Goal: Task Accomplishment & Management: Manage account settings

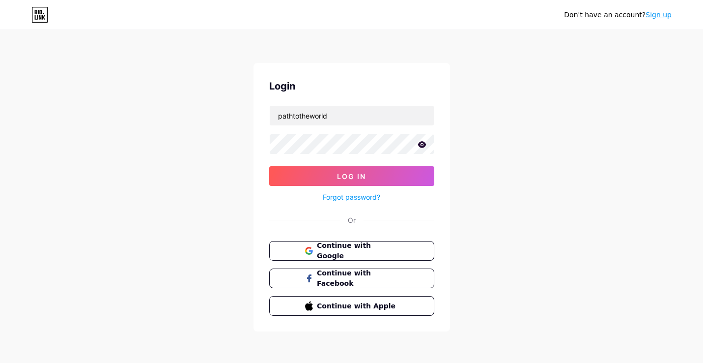
click at [424, 145] on icon at bounding box center [422, 144] width 8 height 6
click at [344, 177] on span "Log In" at bounding box center [351, 176] width 29 height 8
click at [336, 171] on button "Log In" at bounding box center [351, 176] width 165 height 20
click at [346, 176] on span "Log In" at bounding box center [351, 176] width 29 height 8
click at [330, 174] on button "Log In" at bounding box center [351, 176] width 165 height 20
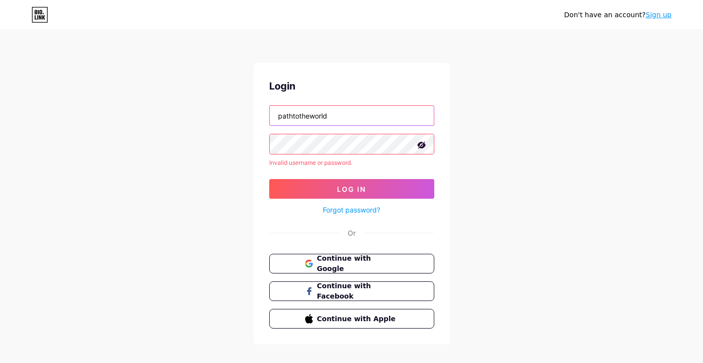
click at [335, 115] on input "pathtotheworld" at bounding box center [352, 116] width 164 height 20
click at [419, 143] on icon at bounding box center [421, 144] width 8 height 7
click at [277, 115] on input "pathtotheworld" at bounding box center [352, 116] width 164 height 20
click at [366, 115] on input "vendors@pathtotheworld" at bounding box center [352, 116] width 164 height 20
type input "[EMAIL_ADDRESS][DOMAIN_NAME]"
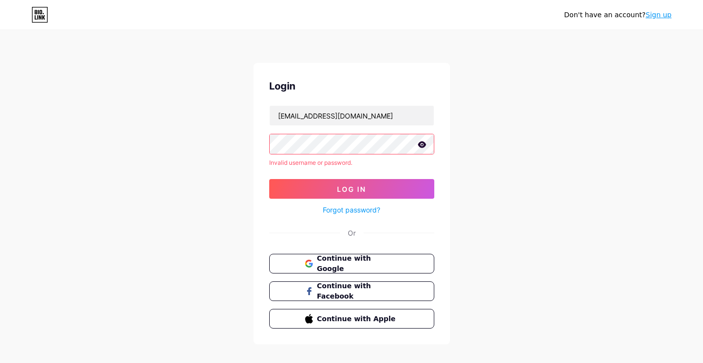
click at [423, 145] on icon at bounding box center [422, 144] width 8 height 6
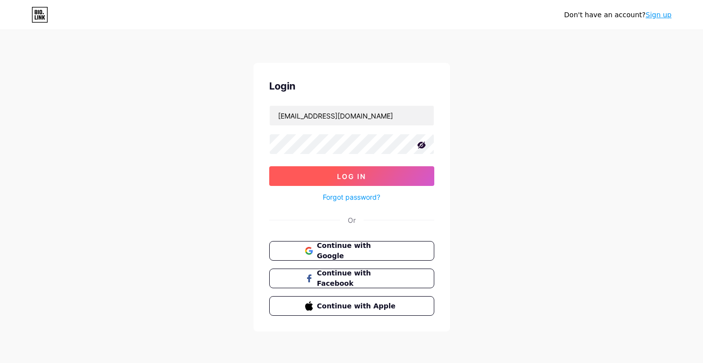
click at [347, 175] on span "Log In" at bounding box center [351, 176] width 29 height 8
click at [341, 175] on span "Log In" at bounding box center [351, 176] width 29 height 8
click at [342, 178] on span "Log In" at bounding box center [351, 176] width 29 height 8
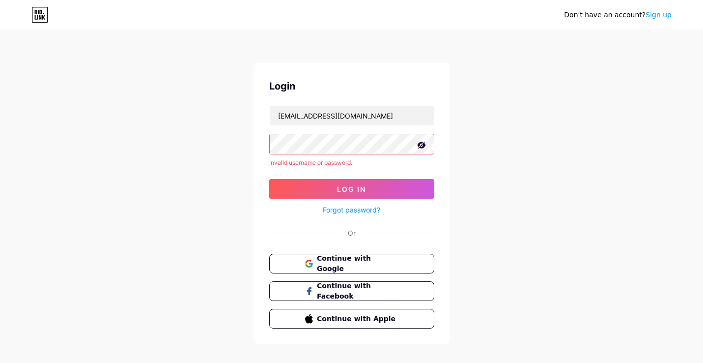
click at [348, 207] on link "Forgot password?" at bounding box center [351, 209] width 57 height 10
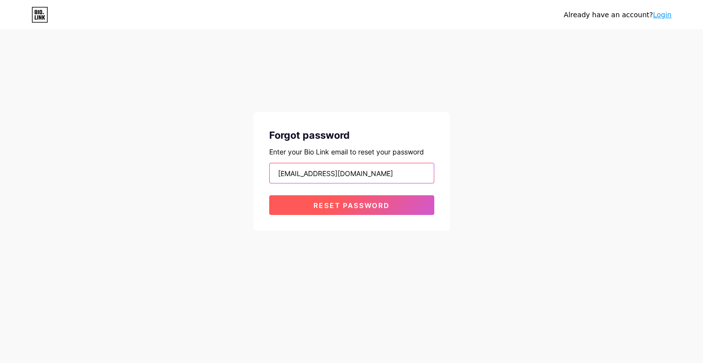
type input "[EMAIL_ADDRESS][DOMAIN_NAME]"
click at [337, 202] on span "Reset password" at bounding box center [351, 205] width 76 height 8
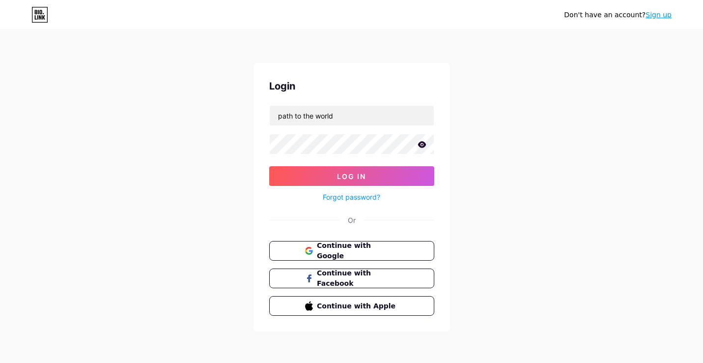
click at [422, 145] on icon at bounding box center [422, 144] width 9 height 7
click at [422, 145] on icon at bounding box center [422, 145] width 10 height 10
click at [359, 176] on span "Log In" at bounding box center [351, 176] width 29 height 8
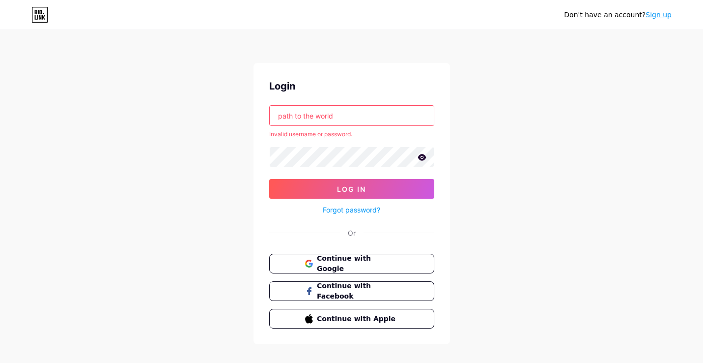
click at [348, 117] on input "path to the world" at bounding box center [352, 116] width 164 height 20
click at [317, 116] on input "path to the world" at bounding box center [352, 116] width 164 height 20
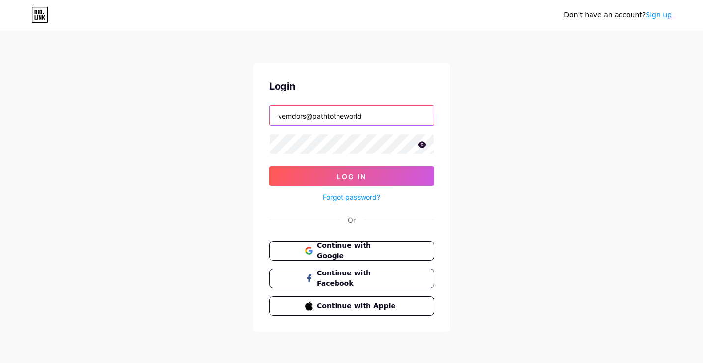
click at [370, 116] on input "vemdors@pathtotheworld" at bounding box center [352, 116] width 164 height 20
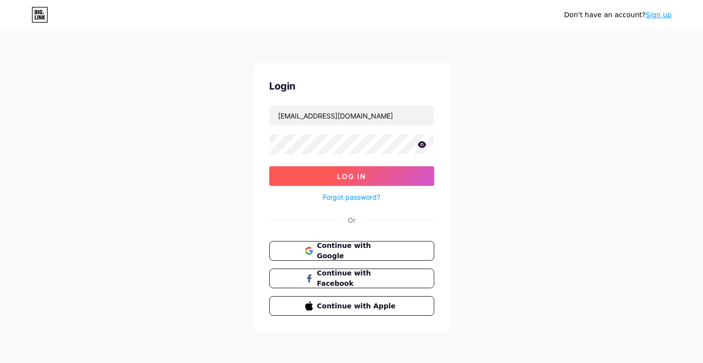
click at [369, 172] on button "Log In" at bounding box center [351, 176] width 165 height 20
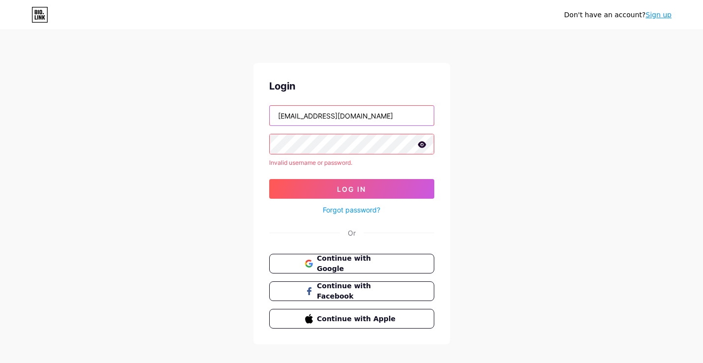
click at [293, 115] on input "[EMAIL_ADDRESS][DOMAIN_NAME]" at bounding box center [352, 116] width 164 height 20
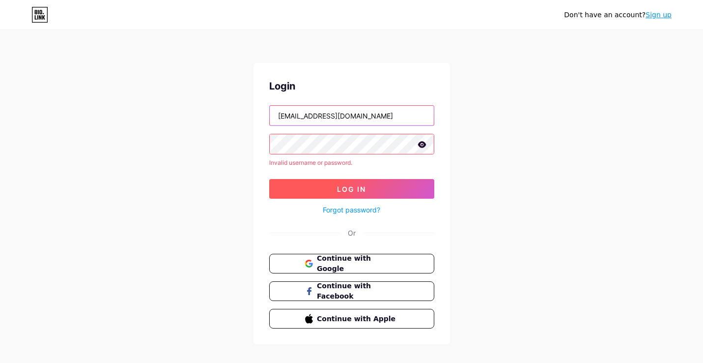
type input "[EMAIL_ADDRESS][DOMAIN_NAME]"
click at [348, 185] on span "Log In" at bounding box center [351, 189] width 29 height 8
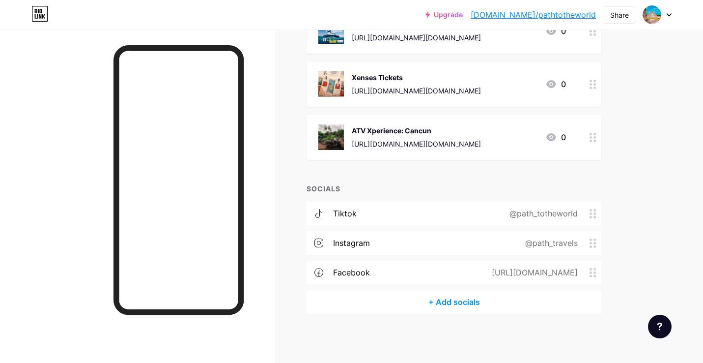
scroll to position [411, 0]
click at [593, 140] on icon at bounding box center [592, 137] width 7 height 9
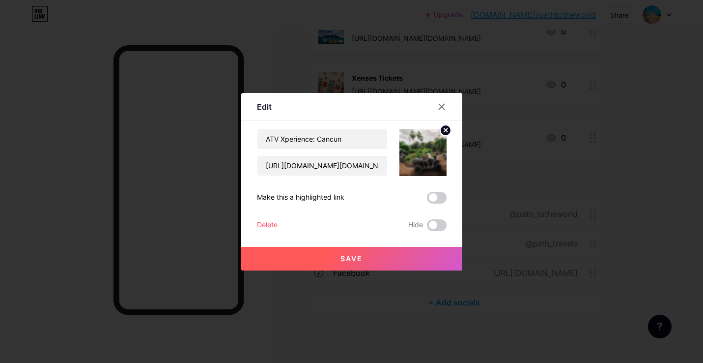
click at [273, 223] on div "Delete" at bounding box center [267, 225] width 21 height 12
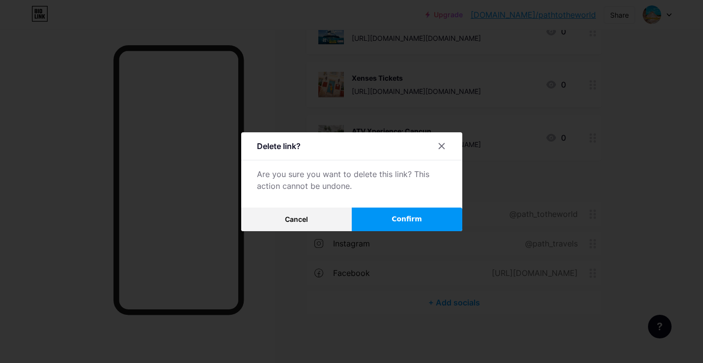
click at [374, 213] on button "Confirm" at bounding box center [407, 219] width 111 height 24
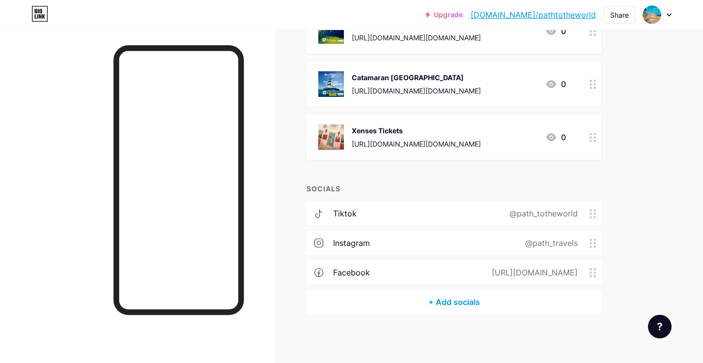
scroll to position [358, 0]
click at [593, 139] on icon at bounding box center [592, 137] width 7 height 9
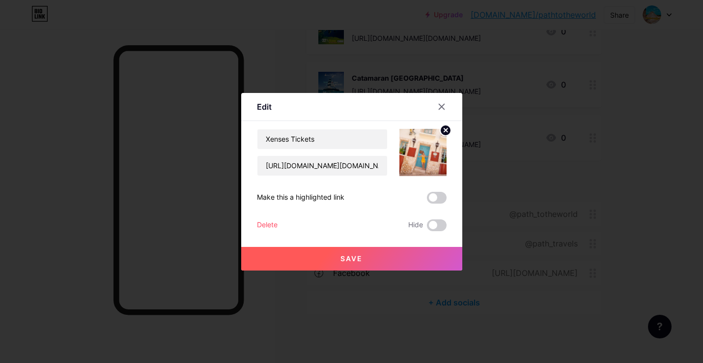
click at [270, 222] on div "Delete" at bounding box center [267, 225] width 21 height 12
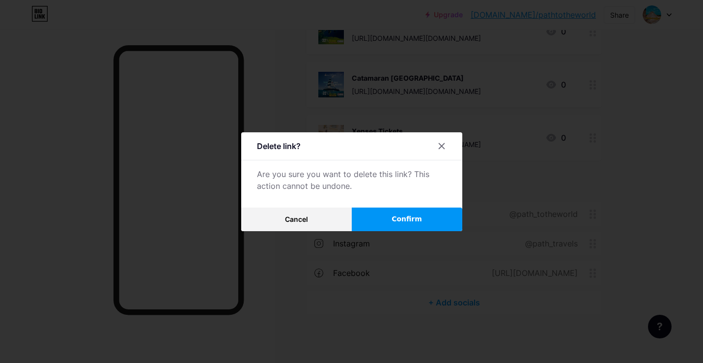
click at [397, 217] on span "Confirm" at bounding box center [407, 219] width 30 height 10
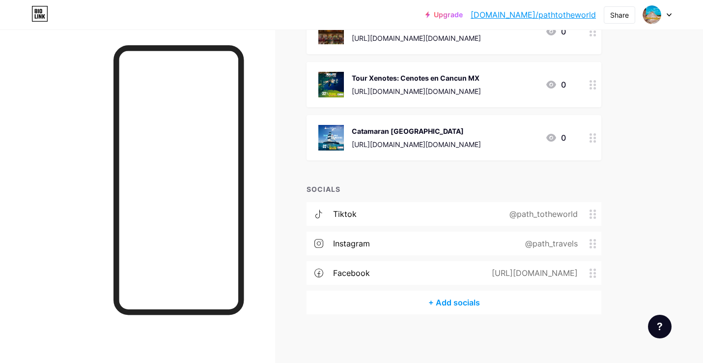
click at [593, 139] on icon at bounding box center [592, 137] width 7 height 9
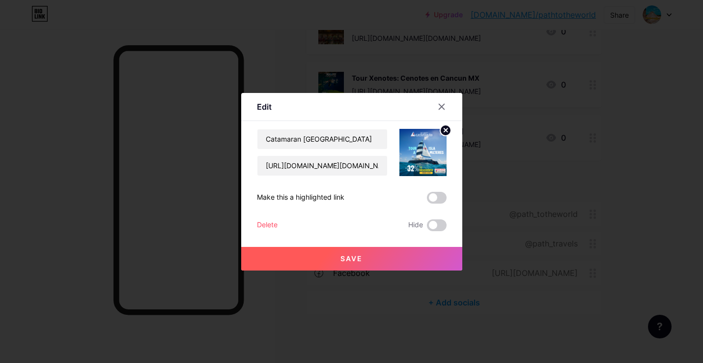
click at [268, 223] on div "Delete" at bounding box center [267, 225] width 21 height 12
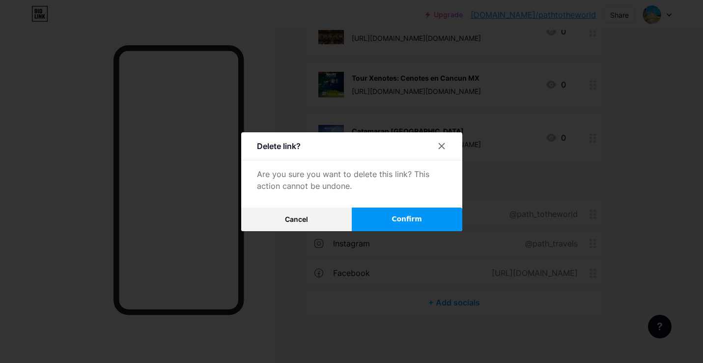
click at [395, 214] on span "Confirm" at bounding box center [407, 219] width 30 height 10
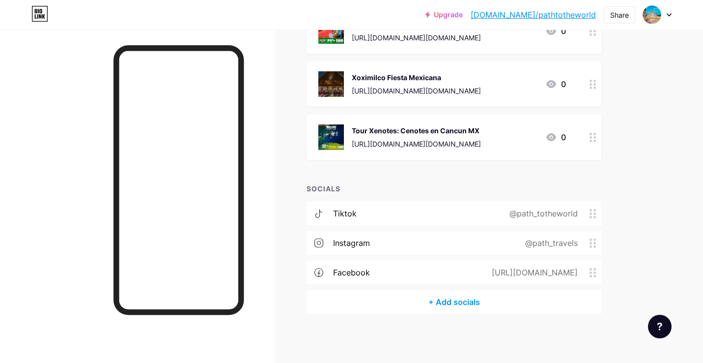
scroll to position [252, 0]
click at [592, 137] on icon at bounding box center [592, 137] width 7 height 9
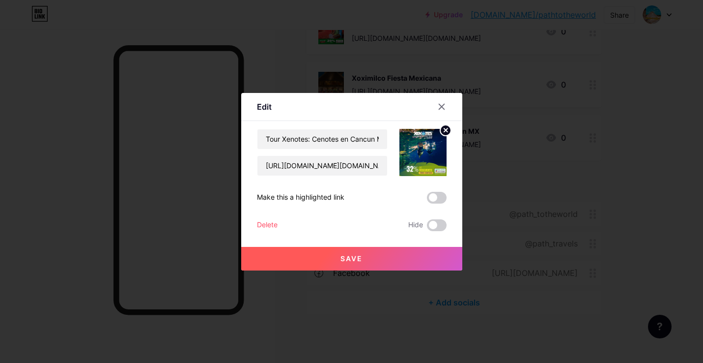
click at [268, 221] on div "Delete" at bounding box center [267, 225] width 21 height 12
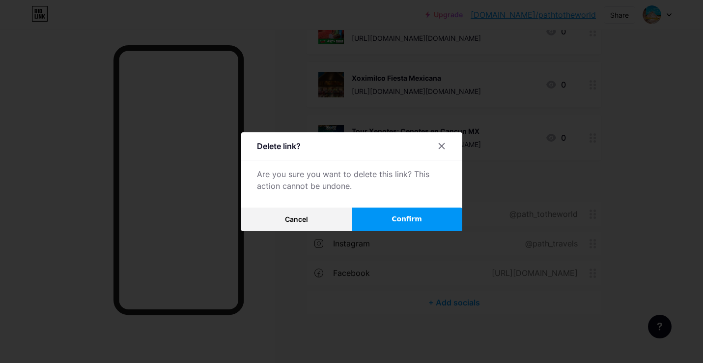
click at [396, 212] on button "Confirm" at bounding box center [407, 219] width 111 height 24
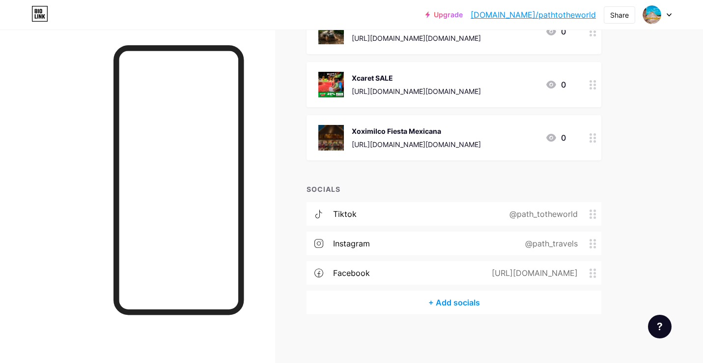
click at [591, 136] on icon at bounding box center [592, 137] width 7 height 9
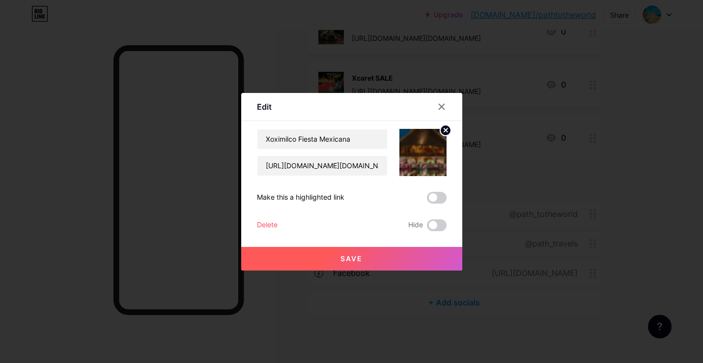
click at [268, 222] on div "Delete" at bounding box center [267, 225] width 21 height 12
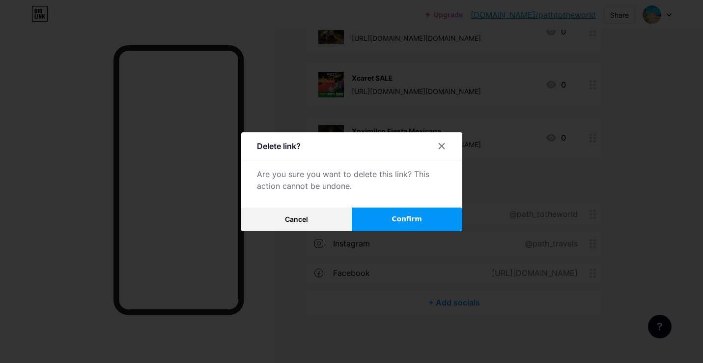
click at [386, 217] on button "Confirm" at bounding box center [407, 219] width 111 height 24
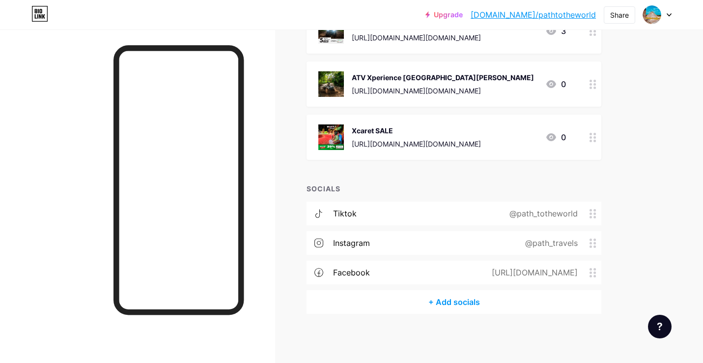
scroll to position [146, 0]
click at [592, 140] on icon at bounding box center [592, 137] width 7 height 9
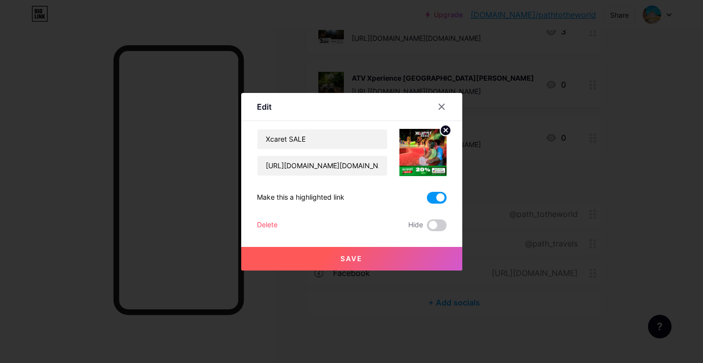
click at [270, 222] on div "Delete" at bounding box center [267, 225] width 21 height 12
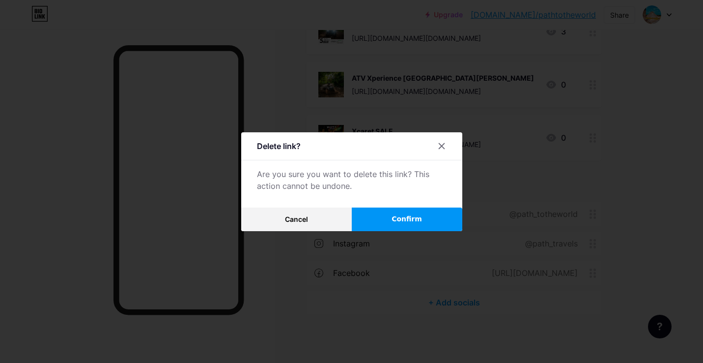
click at [378, 214] on button "Confirm" at bounding box center [407, 219] width 111 height 24
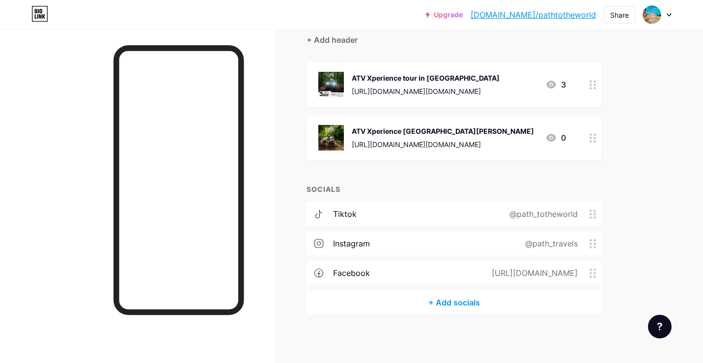
click at [593, 136] on icon at bounding box center [592, 137] width 7 height 9
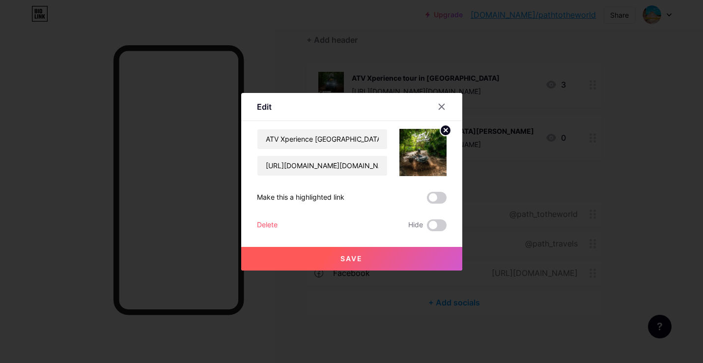
click at [270, 221] on div "Delete" at bounding box center [267, 225] width 21 height 12
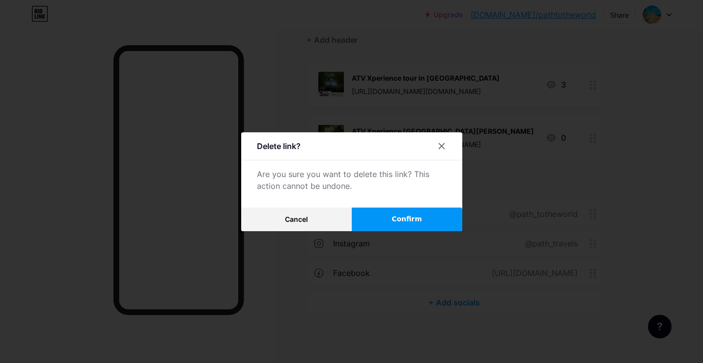
click at [401, 217] on span "Confirm" at bounding box center [407, 219] width 30 height 10
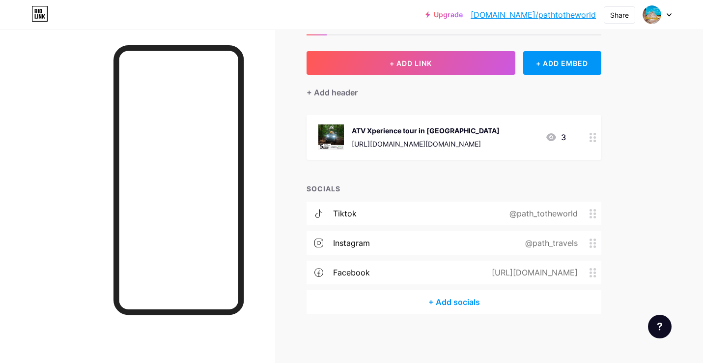
scroll to position [40, 0]
click at [594, 138] on circle at bounding box center [594, 138] width 2 height 2
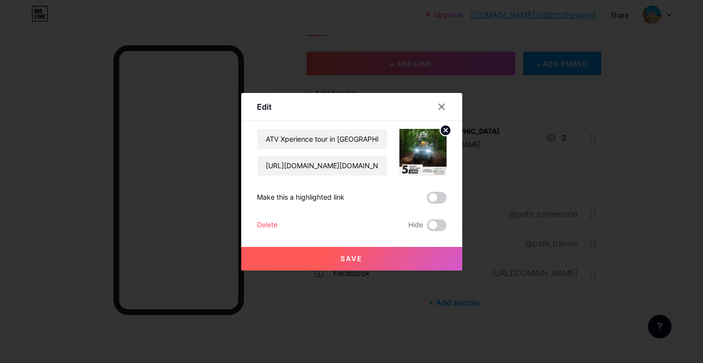
click at [268, 221] on div "Delete" at bounding box center [267, 225] width 21 height 12
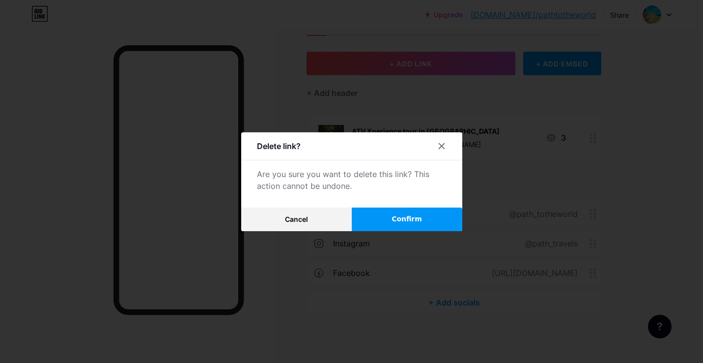
click at [382, 213] on button "Confirm" at bounding box center [407, 219] width 111 height 24
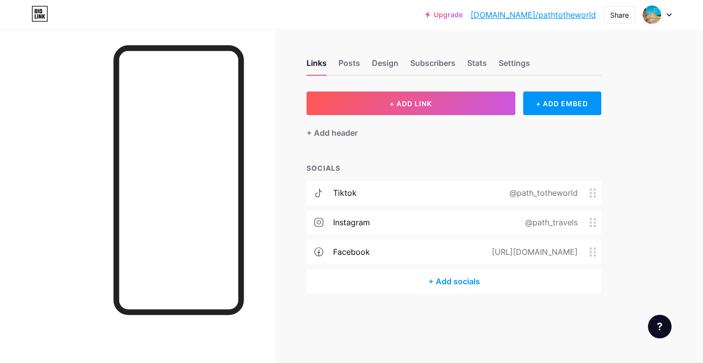
scroll to position [0, 0]
click at [385, 60] on div "Design" at bounding box center [385, 66] width 27 height 18
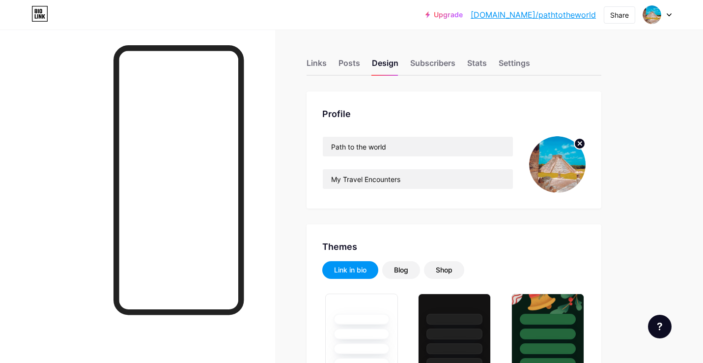
type input "#002e7a"
type input "#ffffff"
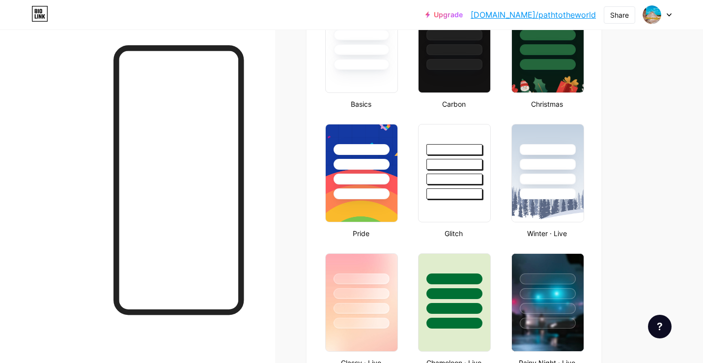
scroll to position [301, 0]
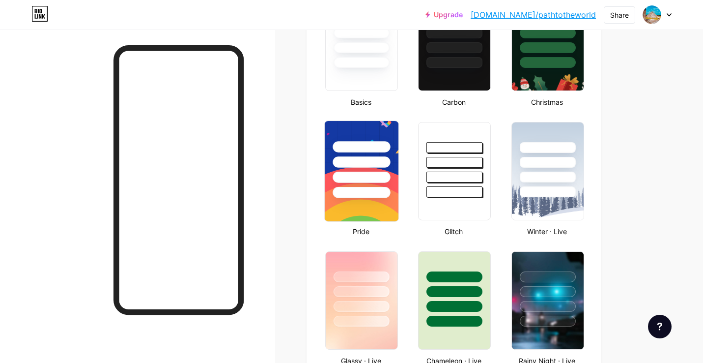
click at [377, 129] on div at bounding box center [362, 159] width 74 height 77
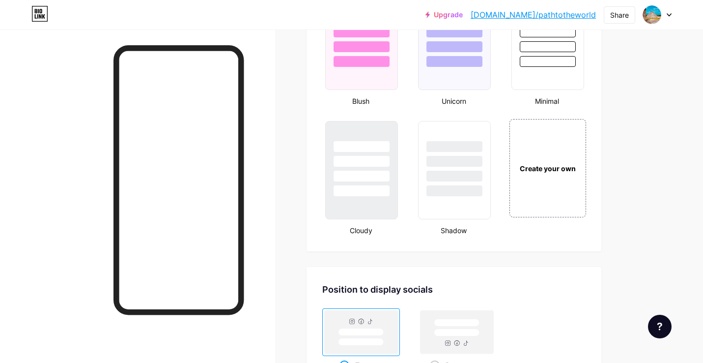
scroll to position [1078, 0]
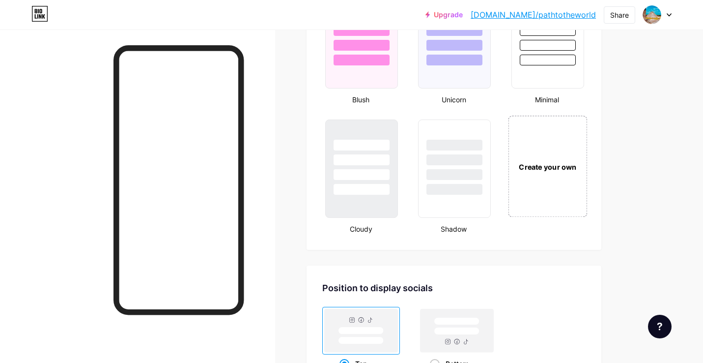
click at [553, 167] on div "Create your own" at bounding box center [547, 166] width 74 height 11
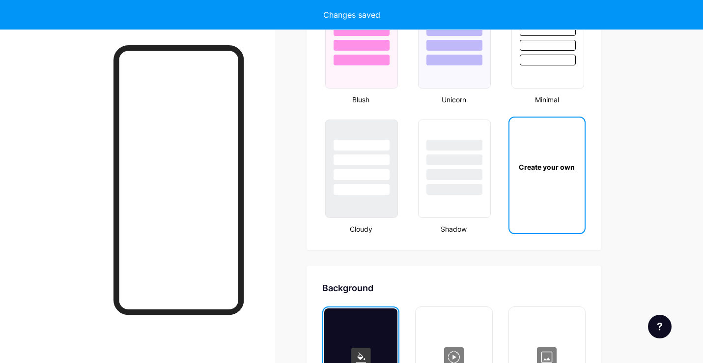
scroll to position [1304, 0]
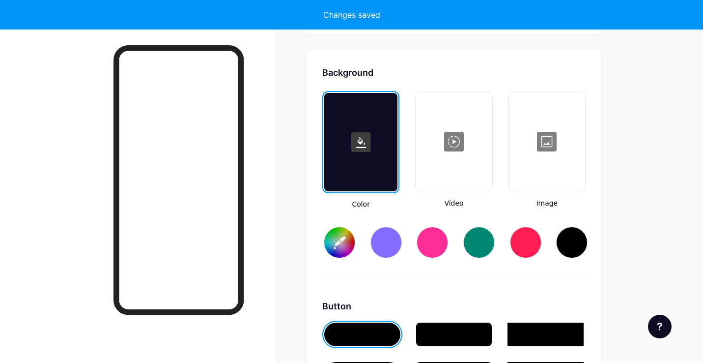
type input "#ffffff"
type input "#000000"
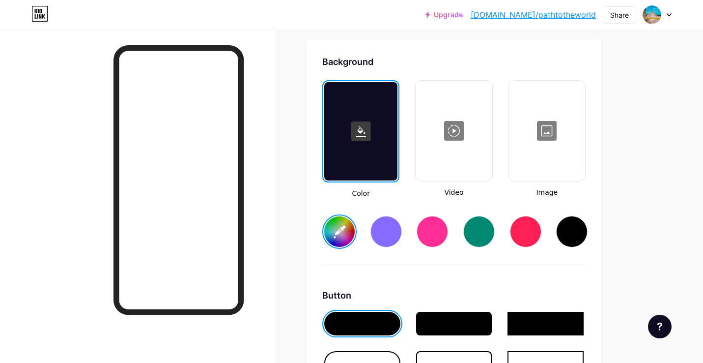
click at [547, 126] on div at bounding box center [547, 131] width 74 height 98
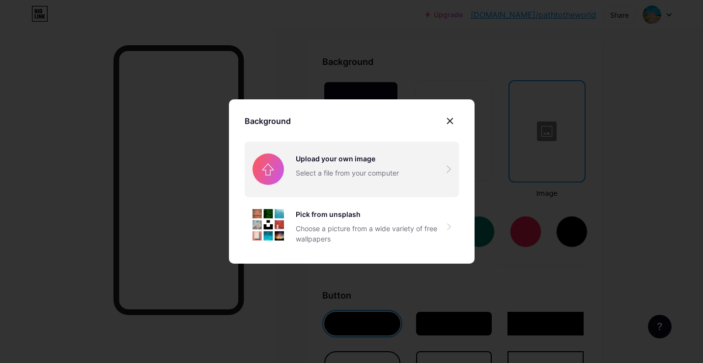
click at [435, 168] on input "file" at bounding box center [352, 168] width 214 height 55
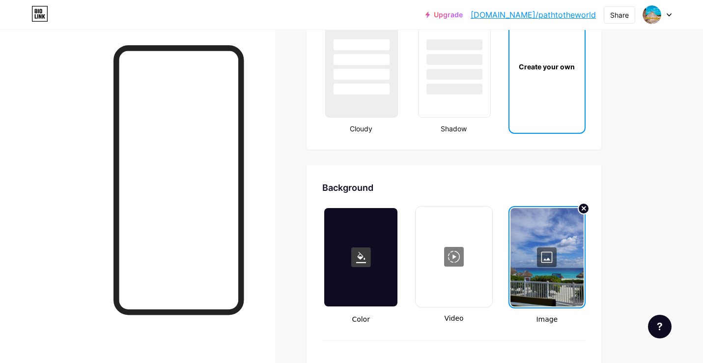
scroll to position [1167, 0]
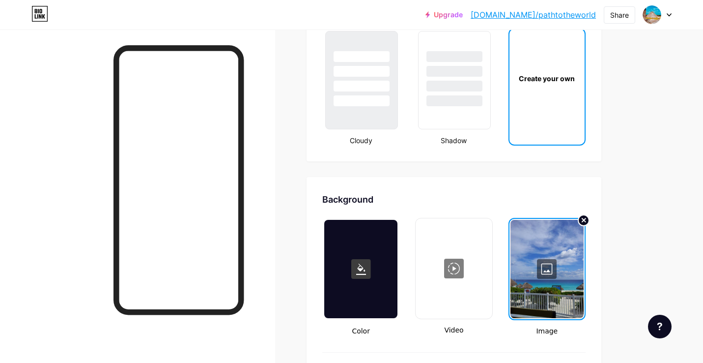
click at [559, 85] on div "Create your own" at bounding box center [546, 78] width 75 height 98
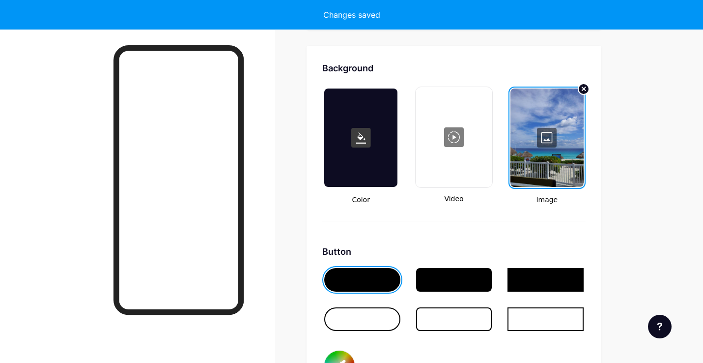
scroll to position [1304, 0]
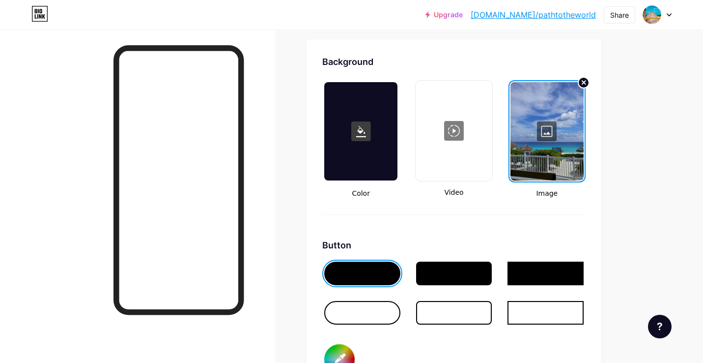
click at [454, 131] on div at bounding box center [454, 131] width 74 height 98
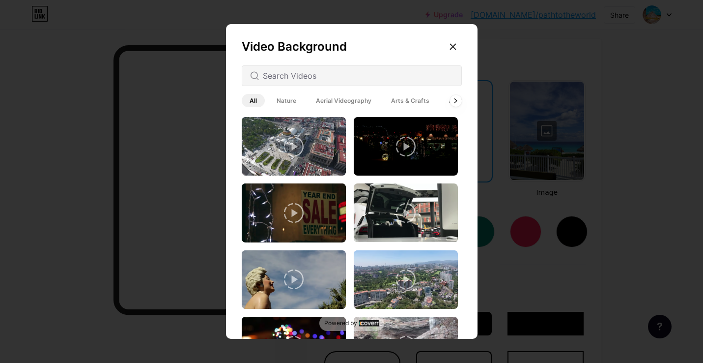
click at [289, 100] on span "Nature" at bounding box center [286, 100] width 35 height 13
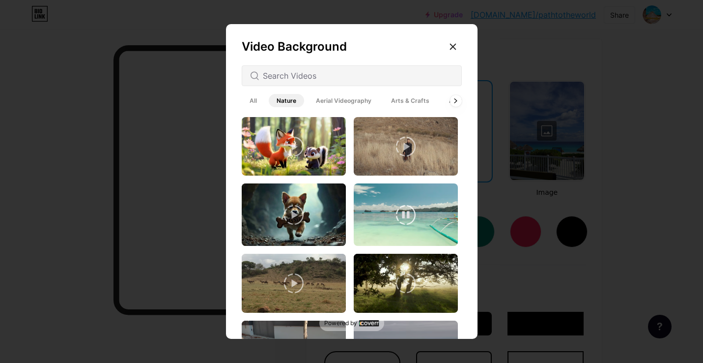
scroll to position [0, 0]
click at [399, 210] on icon at bounding box center [406, 215] width 20 height 20
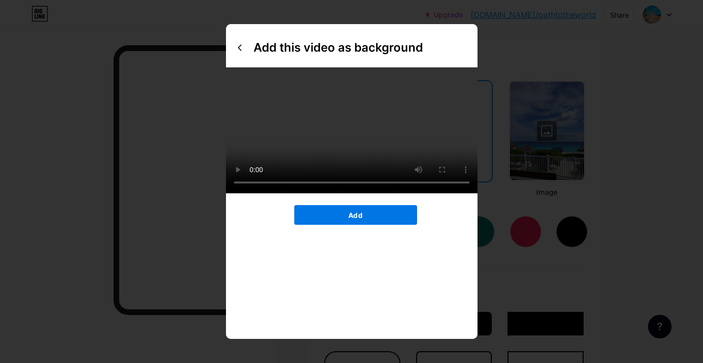
click at [368, 224] on button "Add" at bounding box center [355, 215] width 123 height 20
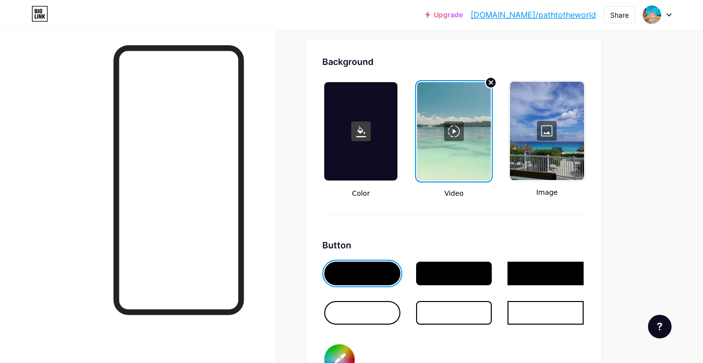
click at [360, 134] on rect at bounding box center [361, 131] width 20 height 20
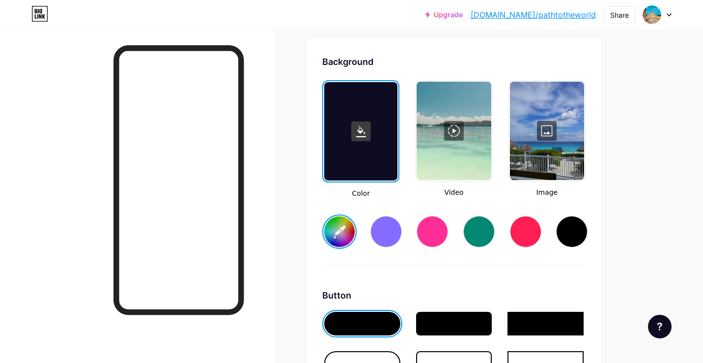
click at [345, 225] on input "#ffffff" at bounding box center [339, 231] width 30 height 30
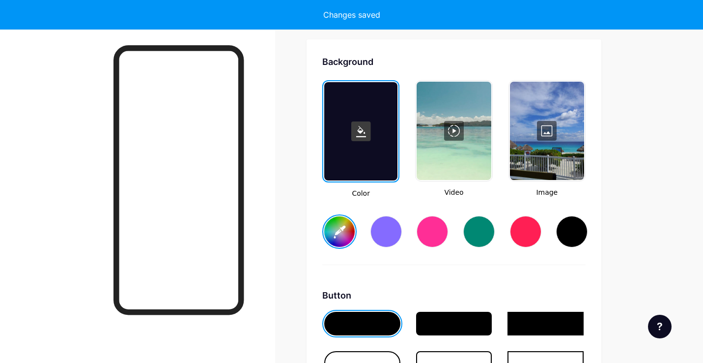
type input "#00c7fc"
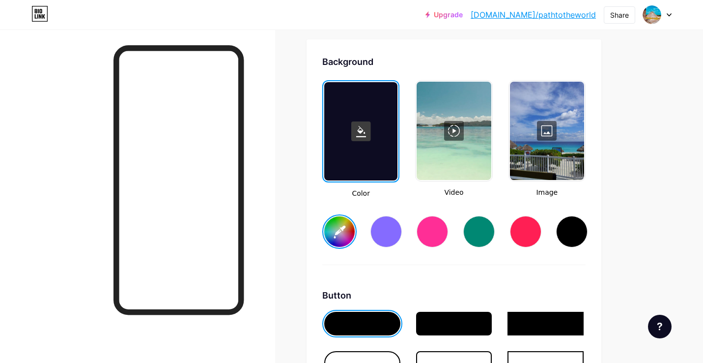
click at [466, 143] on div at bounding box center [454, 131] width 74 height 98
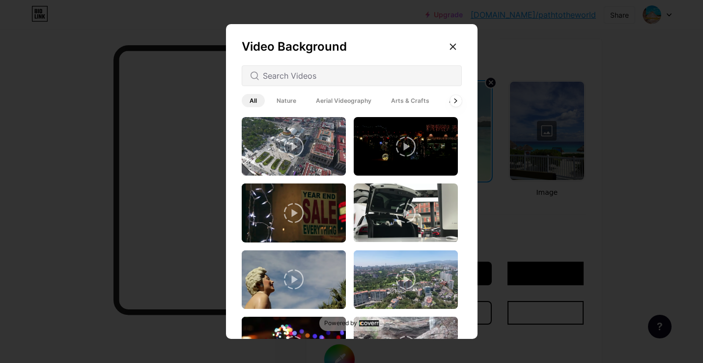
click at [283, 101] on span "Nature" at bounding box center [286, 100] width 35 height 13
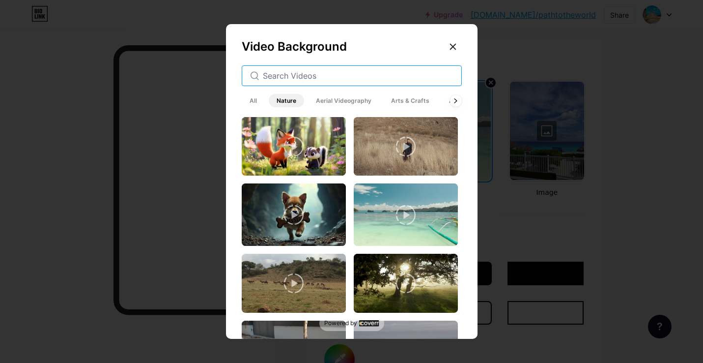
click at [306, 74] on input "text" at bounding box center [358, 76] width 191 height 12
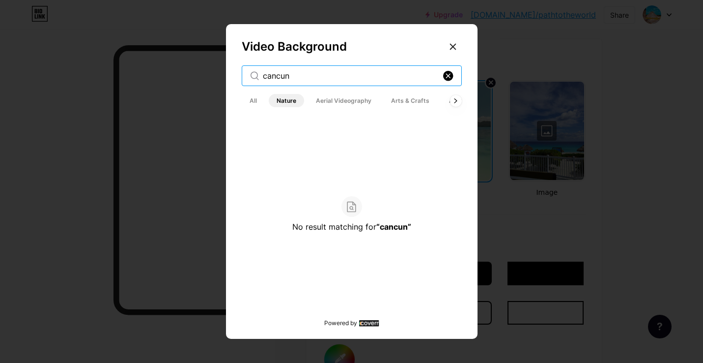
type input "cancun"
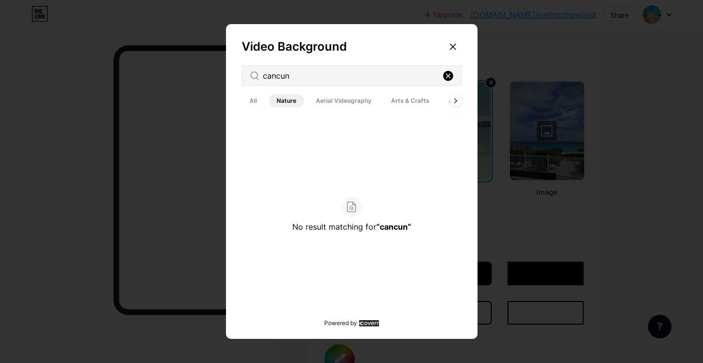
click at [450, 79] on rect at bounding box center [448, 76] width 10 height 10
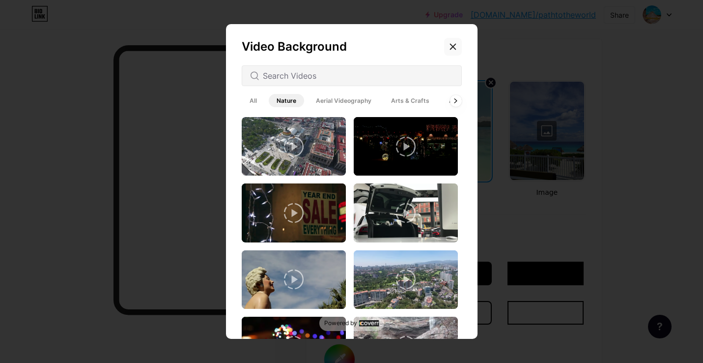
click at [452, 44] on icon at bounding box center [453, 47] width 8 height 8
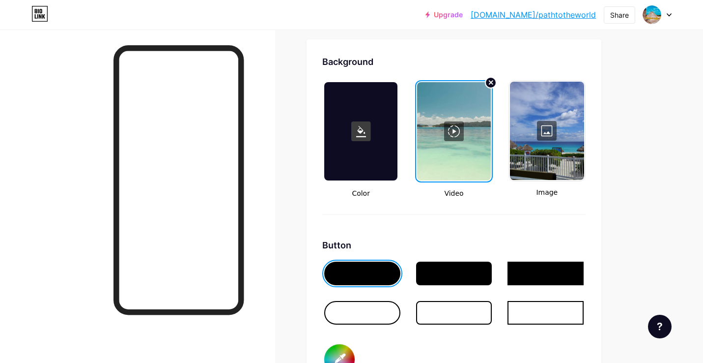
click at [565, 103] on div at bounding box center [547, 131] width 74 height 98
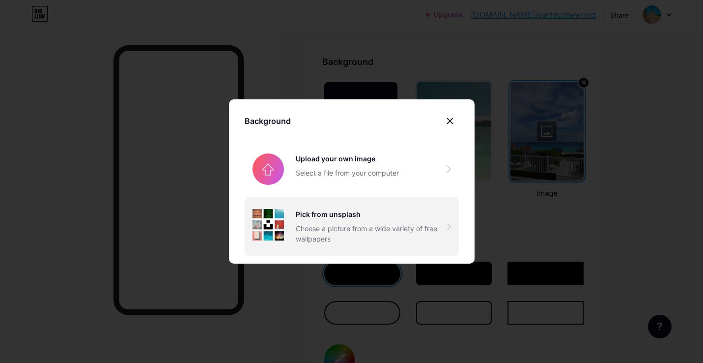
click at [421, 225] on div "Choose a picture from a wide variety of free wallpapers" at bounding box center [371, 233] width 151 height 21
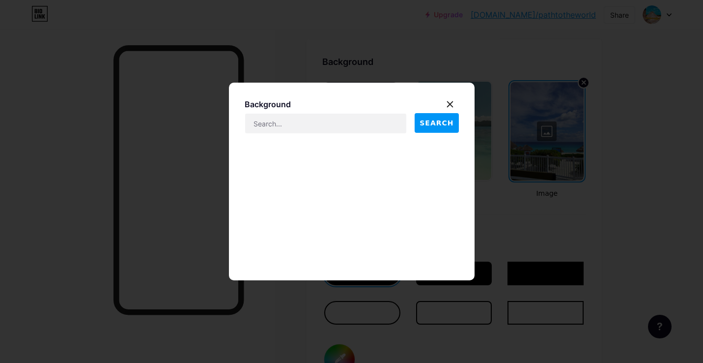
scroll to position [3537, 0]
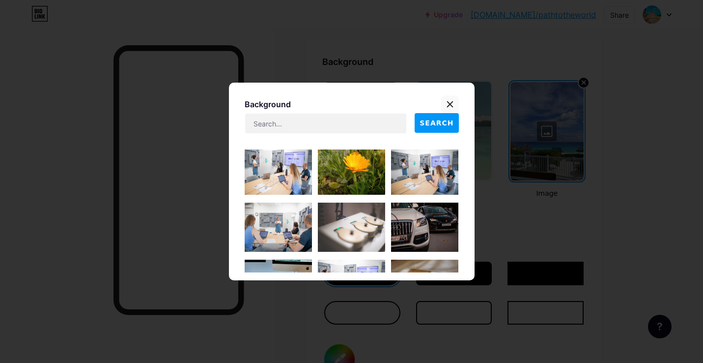
click at [449, 101] on icon at bounding box center [450, 104] width 8 height 8
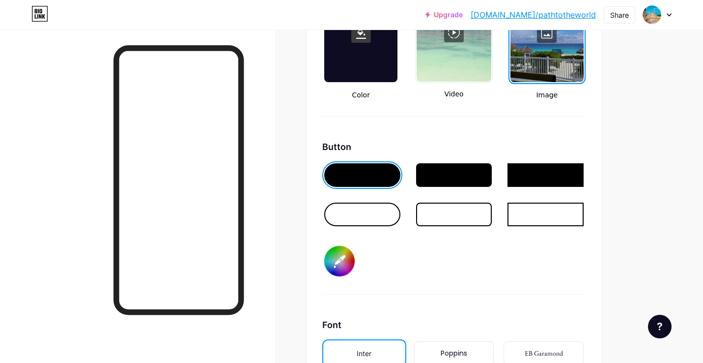
scroll to position [1337, 0]
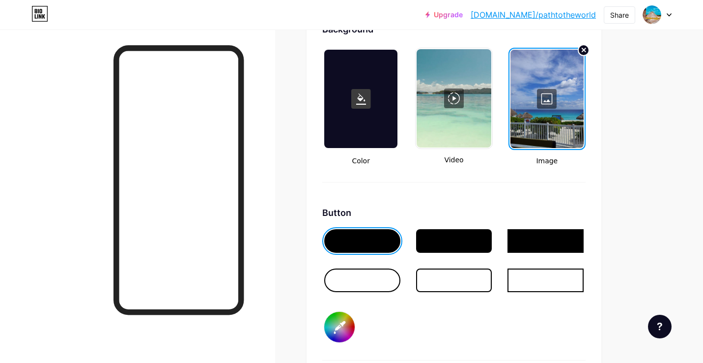
click at [544, 97] on div at bounding box center [546, 99] width 73 height 98
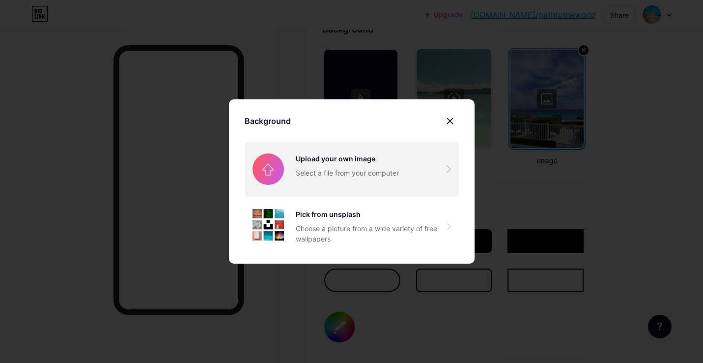
click at [441, 168] on input "file" at bounding box center [352, 168] width 214 height 55
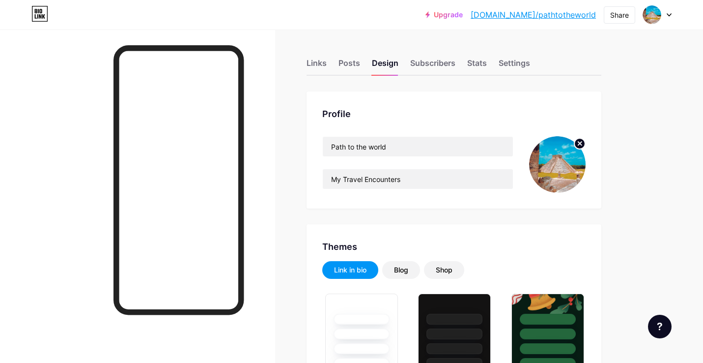
scroll to position [0, 0]
click at [318, 62] on div "Links" at bounding box center [317, 66] width 20 height 18
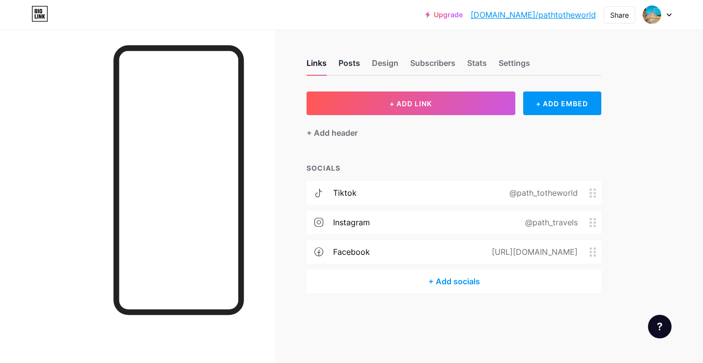
click at [349, 60] on div "Posts" at bounding box center [349, 66] width 22 height 18
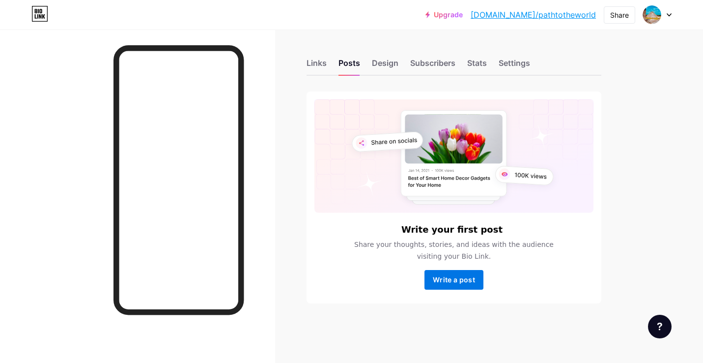
click at [447, 280] on span "Write a post" at bounding box center [454, 279] width 42 height 8
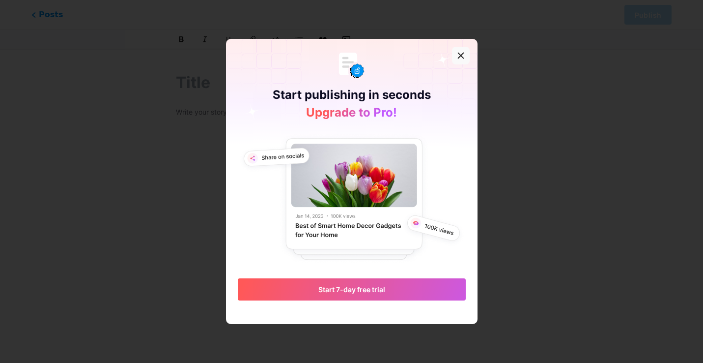
click at [460, 52] on icon at bounding box center [461, 56] width 8 height 8
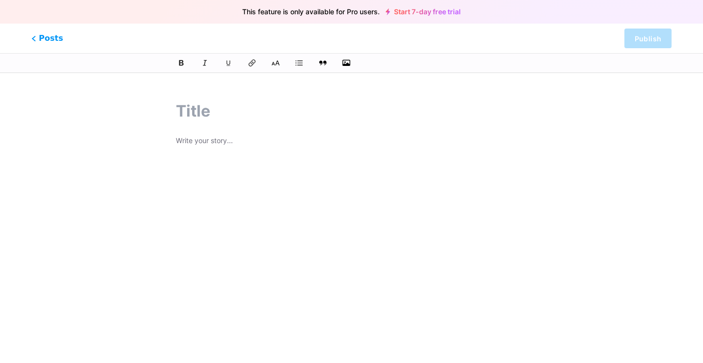
click at [187, 118] on input "text" at bounding box center [351, 111] width 351 height 24
paste input "Who I am Global travel affiliate marketing experts with a strong social media p…"
type input "Who I am Global travel affiliate marketing experts with a strong social media p…"
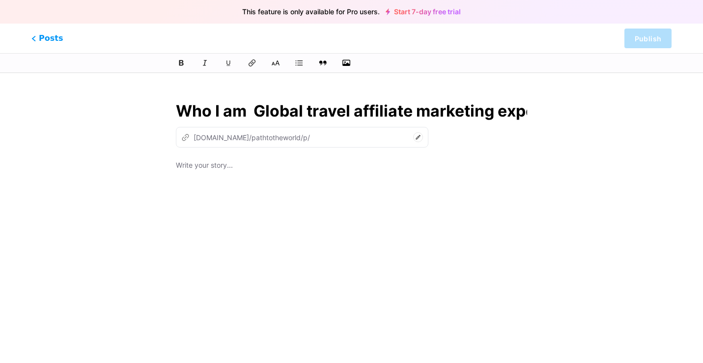
type input "who-i-am-global-travel-affiliate-marketing-experts-with-a-strong-social-media-p…"
type input "Who I am Global travel affiliate marketing experts with a strong social media p…"
type input "who-i-am-global-travel-affiliate-marketing-experts-with-a-strong-social-media-p…"
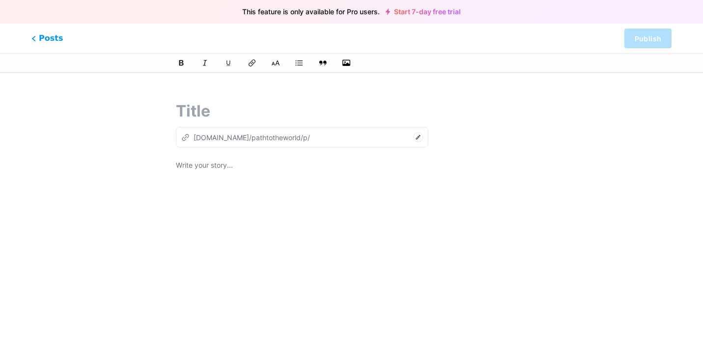
click at [203, 162] on p at bounding box center [351, 166] width 351 height 14
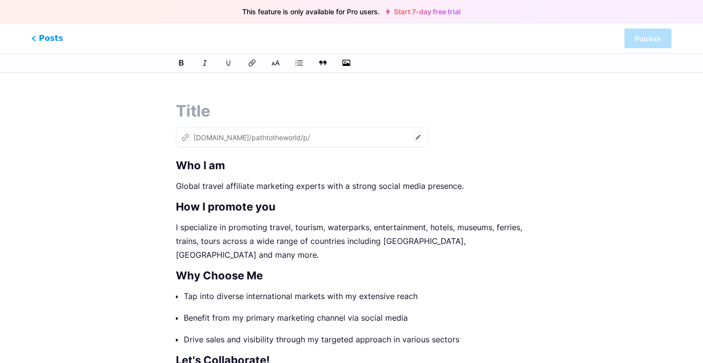
click at [223, 118] on input "text" at bounding box center [351, 111] width 351 height 24
type input "Travel"
type input "travel"
type input "Travel to the"
type input "travel-to-the"
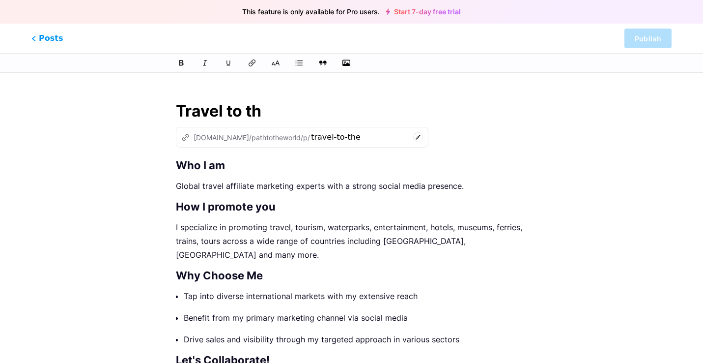
type input "Travel to t"
type input "travel-to-th"
type input "Travel to"
type input "travel-to-t"
type input "Travel to"
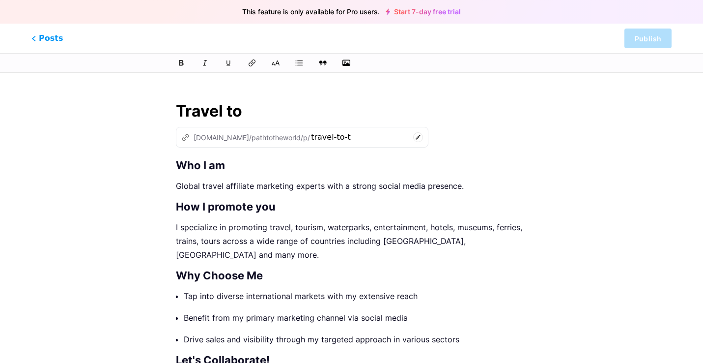
type input "travel-to"
type input "Travel t"
type input "travel-t"
type input "Travel"
type input "travel"
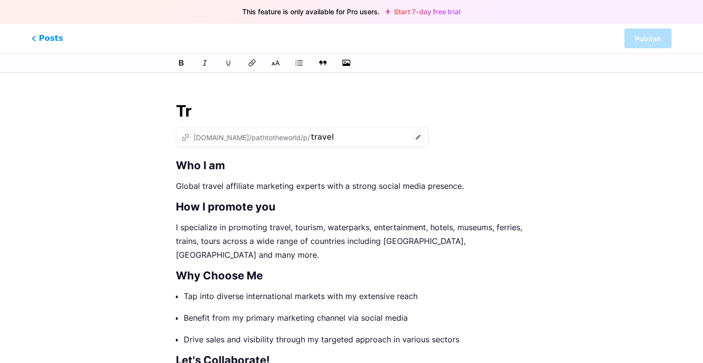
type input "T"
click at [413, 136] on icon at bounding box center [418, 137] width 10 height 10
click at [201, 108] on input "text" at bounding box center [351, 111] width 351 height 24
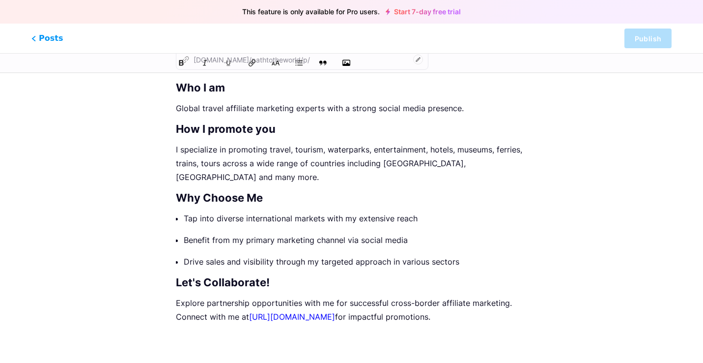
scroll to position [78, 0]
type input "Travel with me"
click at [278, 315] on link "[URL][DOMAIN_NAME]" at bounding box center [292, 316] width 86 height 10
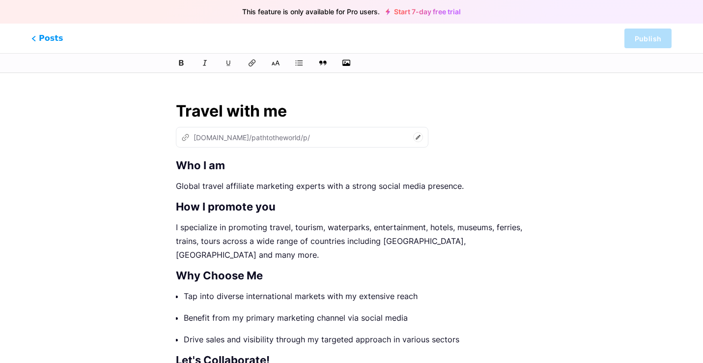
scroll to position [0, 0]
click at [33, 37] on icon at bounding box center [32, 38] width 3 height 5
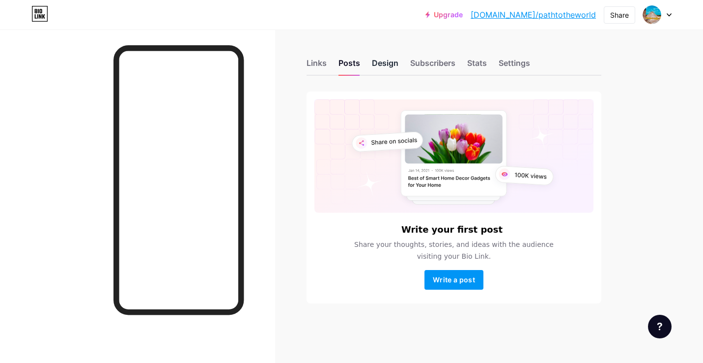
click at [386, 59] on div "Design" at bounding box center [385, 66] width 27 height 18
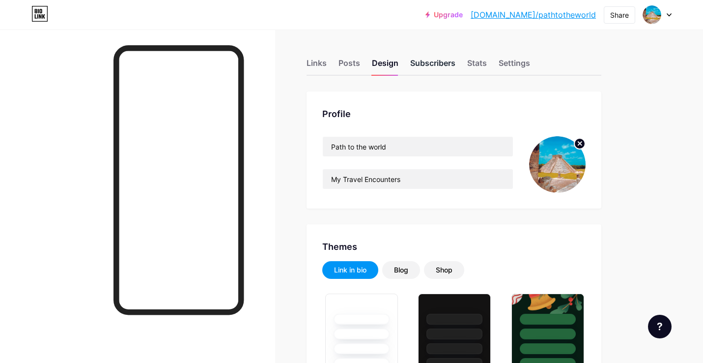
click at [431, 61] on div "Subscribers" at bounding box center [432, 66] width 45 height 18
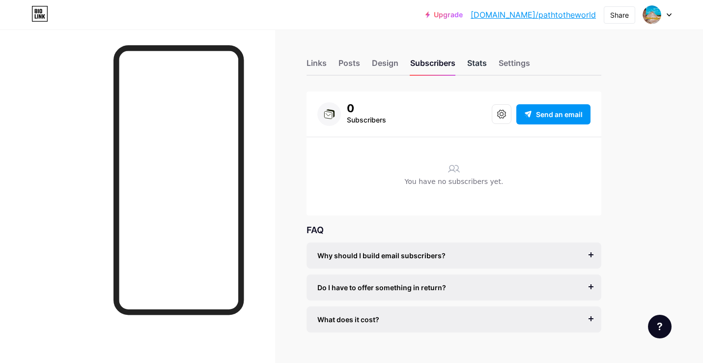
click at [479, 64] on div "Stats" at bounding box center [477, 66] width 20 height 18
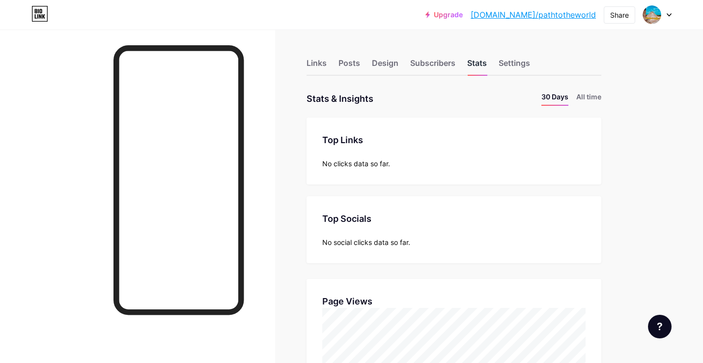
scroll to position [363, 703]
click at [512, 60] on div "Settings" at bounding box center [514, 66] width 31 height 18
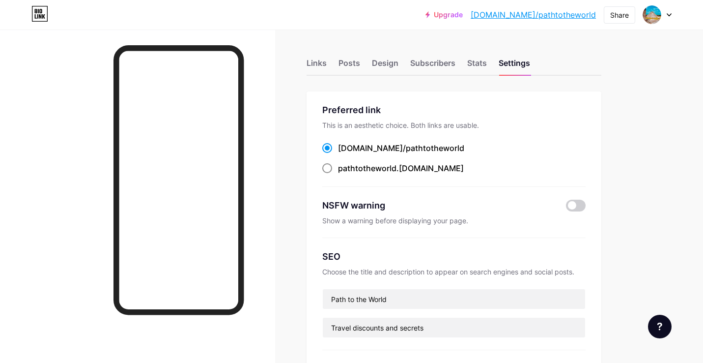
click at [327, 168] on span at bounding box center [327, 168] width 10 height 10
click at [338, 174] on input "pathtotheworld .[DOMAIN_NAME]" at bounding box center [341, 177] width 6 height 6
radio input "true"
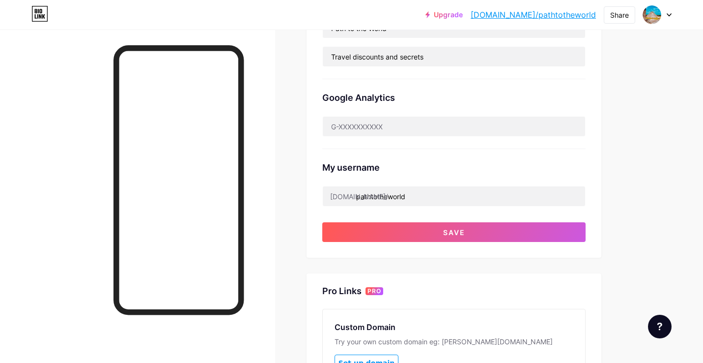
scroll to position [271, 0]
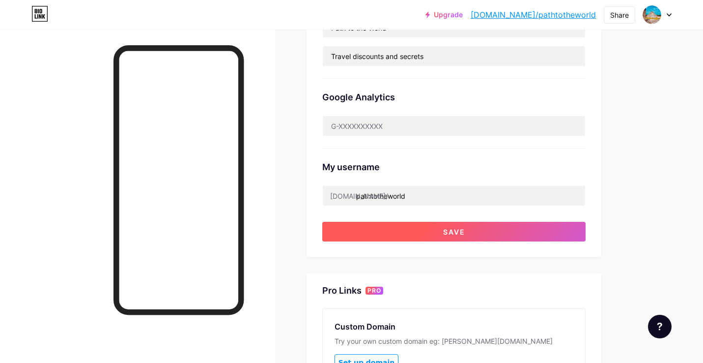
click at [482, 231] on button "Save" at bounding box center [453, 232] width 263 height 20
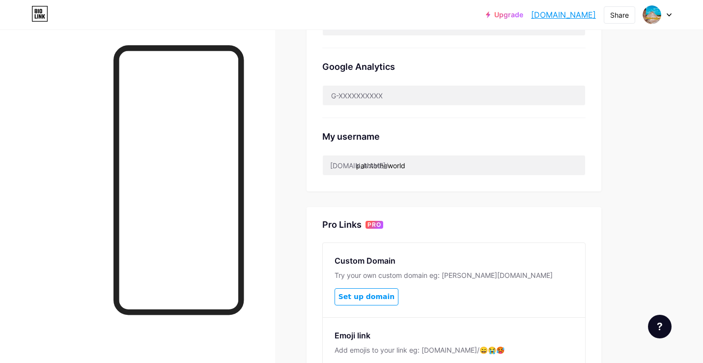
scroll to position [302, 0]
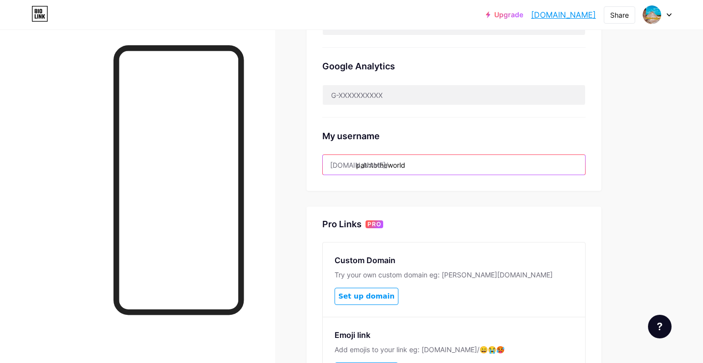
click at [415, 163] on input "pathtotheworld" at bounding box center [454, 165] width 262 height 20
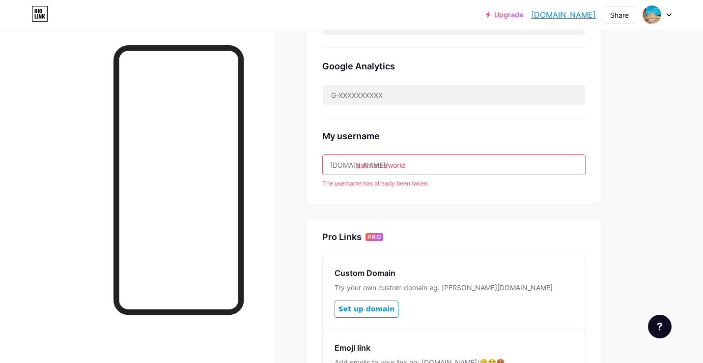
click at [444, 165] on input "pathtotheworld" at bounding box center [454, 165] width 262 height 20
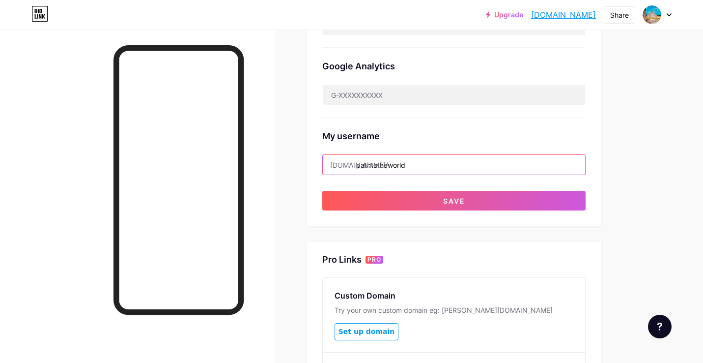
type input "pathtotheworld"
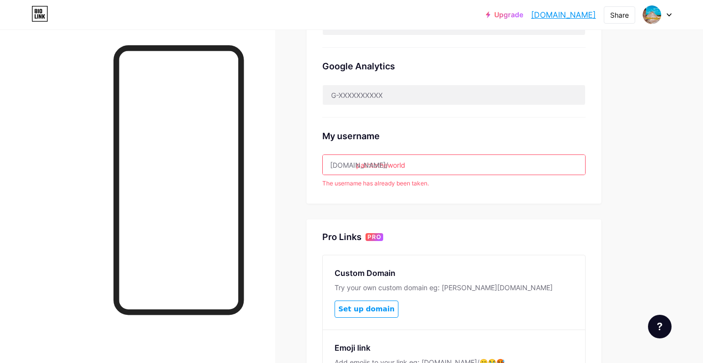
click at [439, 168] on input "pathtotheworld" at bounding box center [454, 165] width 262 height 20
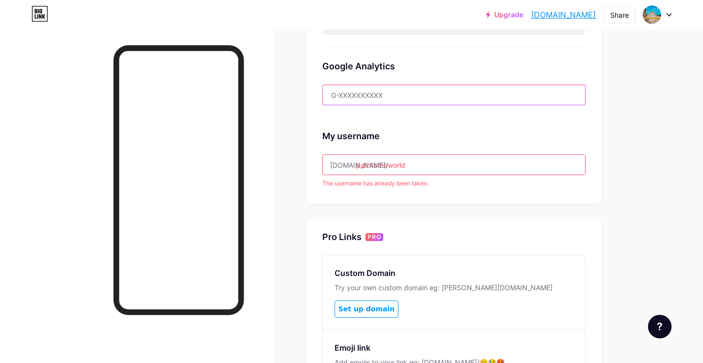
click at [464, 95] on input "text" at bounding box center [454, 95] width 262 height 20
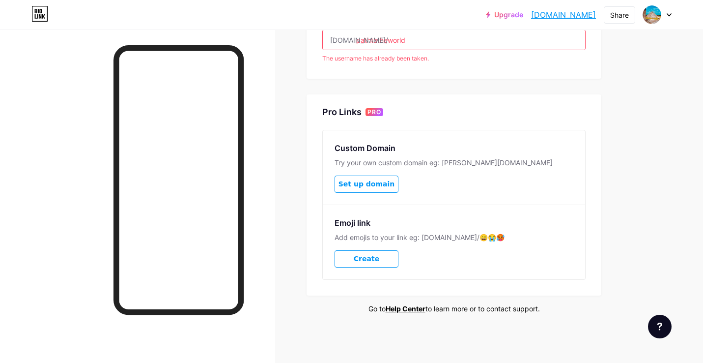
scroll to position [426, 0]
click at [367, 258] on span "Create" at bounding box center [367, 259] width 26 height 8
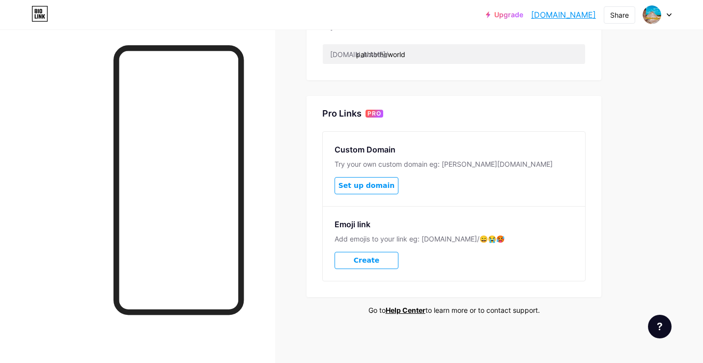
scroll to position [413, 0]
click at [368, 183] on span "Set up domain" at bounding box center [366, 185] width 56 height 8
click at [377, 252] on button "Create" at bounding box center [367, 259] width 64 height 17
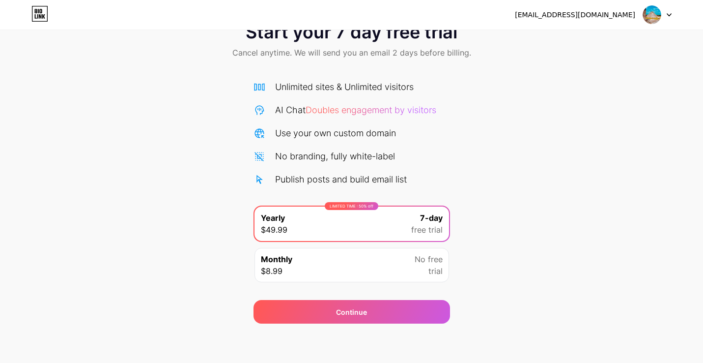
scroll to position [33, 0]
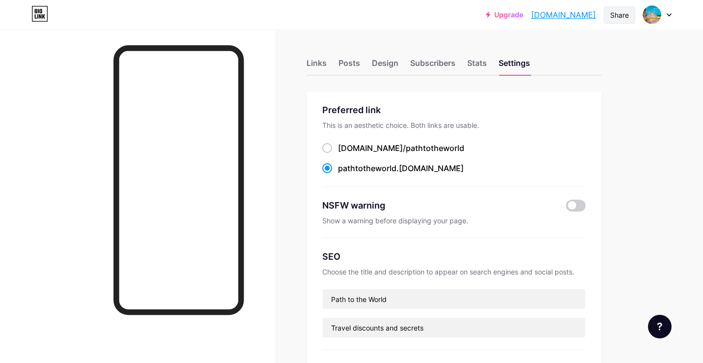
click at [622, 14] on div "Share" at bounding box center [619, 15] width 19 height 10
click at [541, 48] on div "Copy link" at bounding box center [538, 51] width 36 height 12
click at [260, 167] on div at bounding box center [137, 210] width 275 height 363
drag, startPoint x: 433, startPoint y: 167, endPoint x: 337, endPoint y: 172, distance: 95.9
click at [337, 172] on div "pathtotheworld .[DOMAIN_NAME]" at bounding box center [453, 168] width 263 height 12
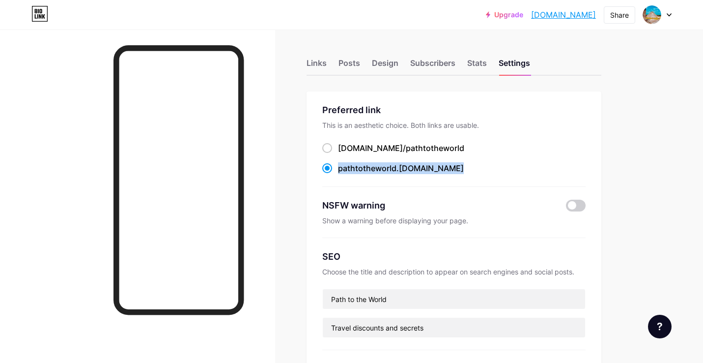
copy label "pathtotheworld .[DOMAIN_NAME]"
click at [317, 60] on div "Links" at bounding box center [317, 66] width 20 height 18
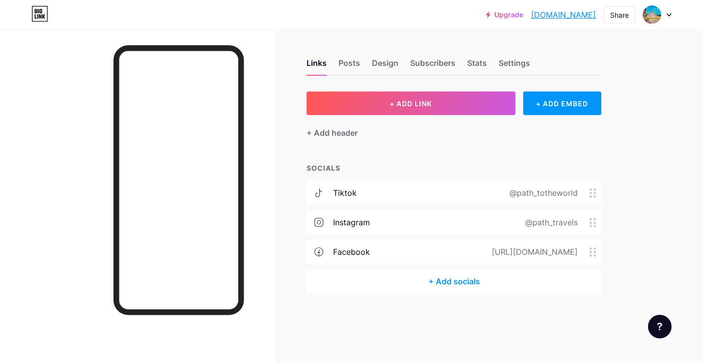
click at [594, 251] on circle at bounding box center [594, 252] width 2 height 2
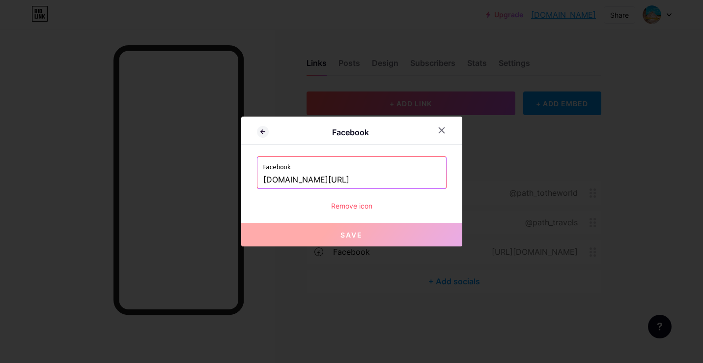
click at [620, 280] on div at bounding box center [351, 181] width 703 height 363
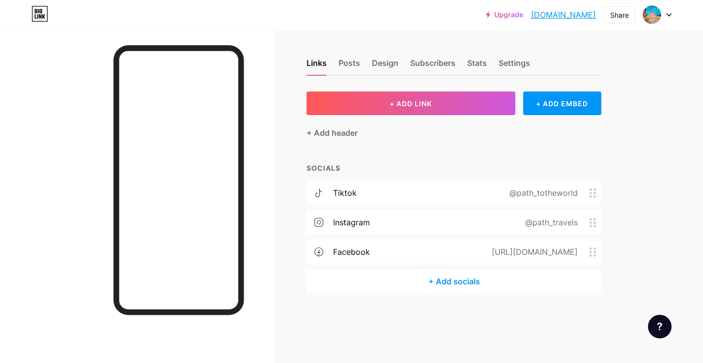
click at [476, 249] on div "[URL][DOMAIN_NAME]" at bounding box center [532, 252] width 113 height 12
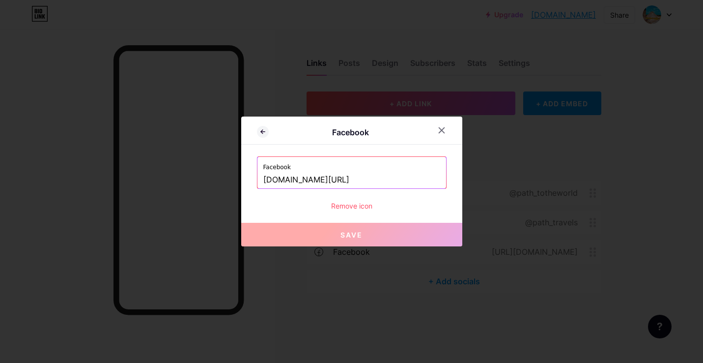
click at [611, 225] on div at bounding box center [351, 181] width 703 height 363
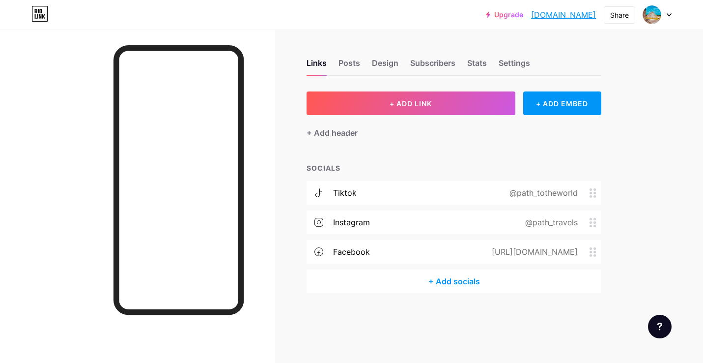
click at [669, 17] on div at bounding box center [657, 15] width 28 height 18
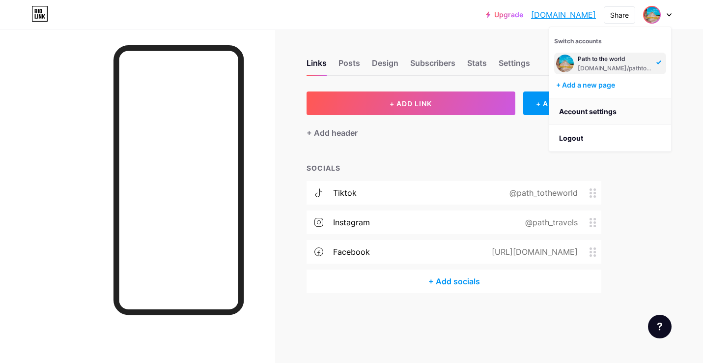
click at [610, 111] on link "Account settings" at bounding box center [610, 111] width 122 height 27
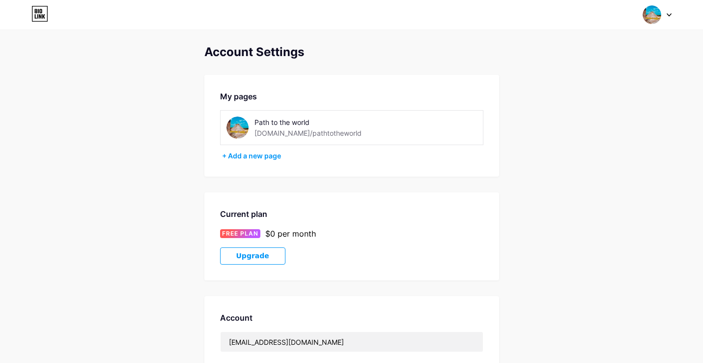
click at [669, 13] on icon at bounding box center [669, 14] width 5 height 3
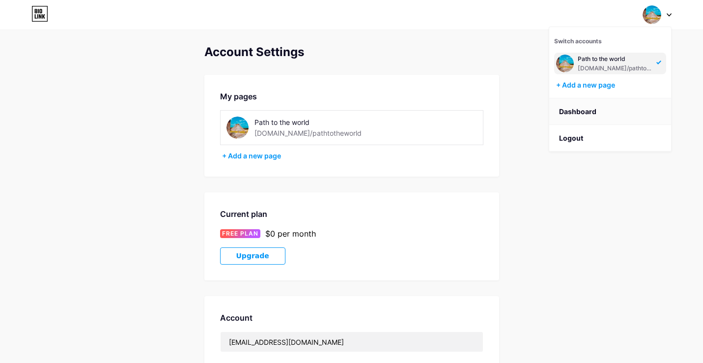
click at [607, 110] on link "Dashboard" at bounding box center [610, 111] width 122 height 27
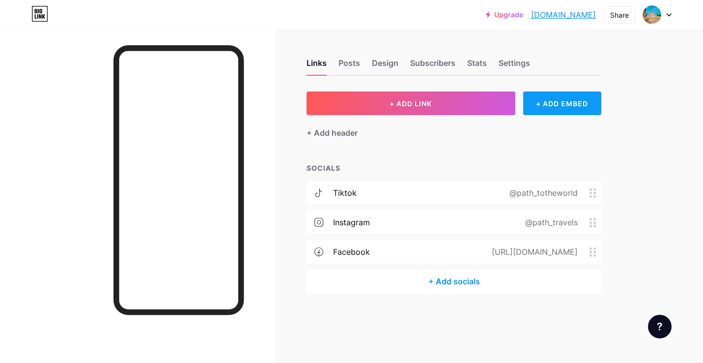
click at [569, 103] on div "+ ADD EMBED" at bounding box center [562, 103] width 78 height 24
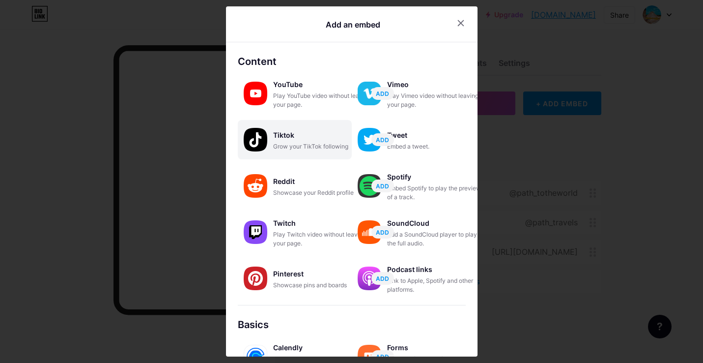
click at [292, 139] on div "Tiktok" at bounding box center [322, 135] width 98 height 14
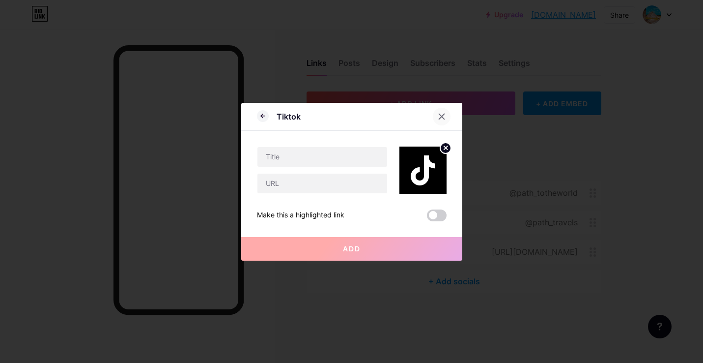
click at [442, 116] on icon at bounding box center [441, 115] width 5 height 5
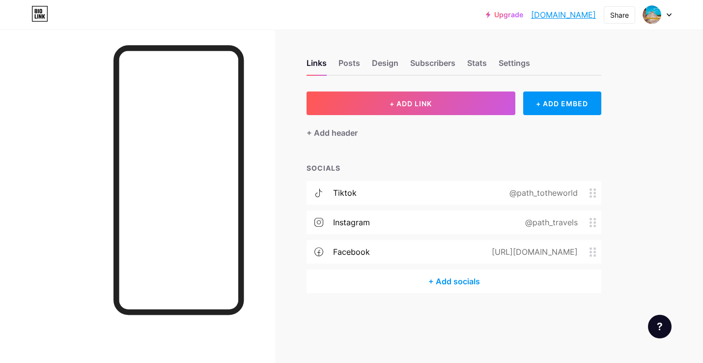
click at [596, 192] on icon at bounding box center [592, 192] width 7 height 9
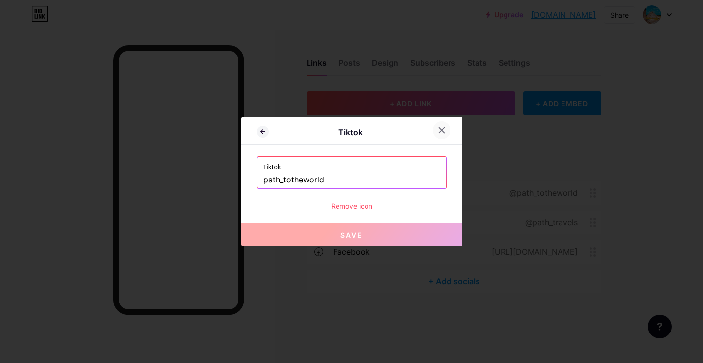
click at [442, 129] on icon at bounding box center [442, 130] width 8 height 8
